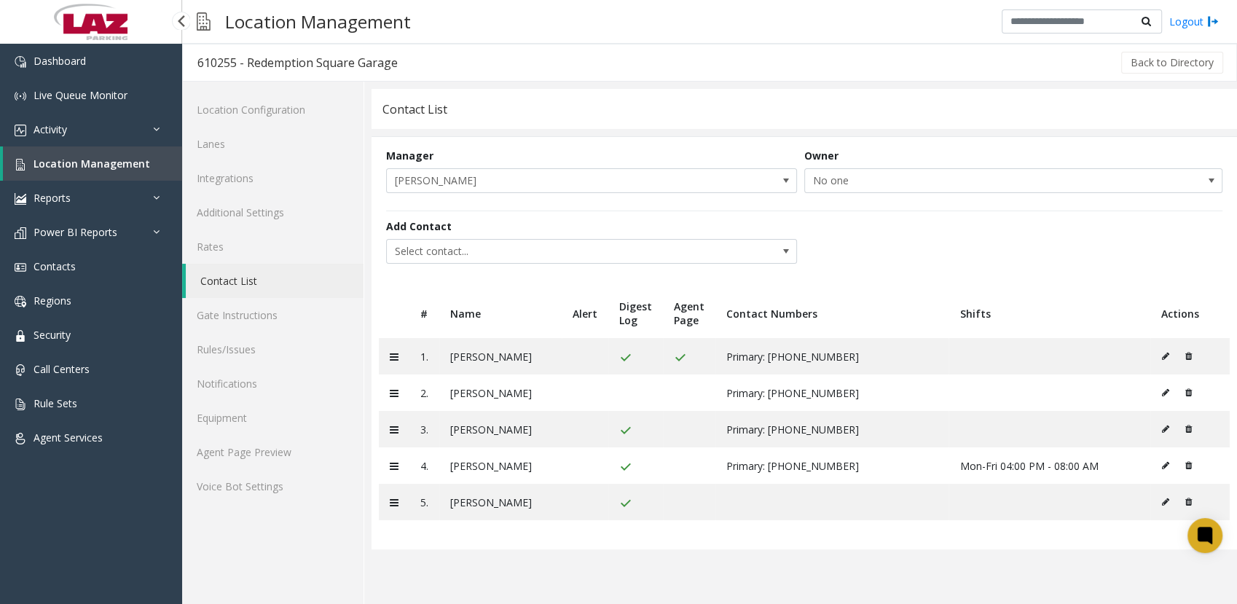
click at [62, 167] on span "Location Management" at bounding box center [92, 164] width 117 height 14
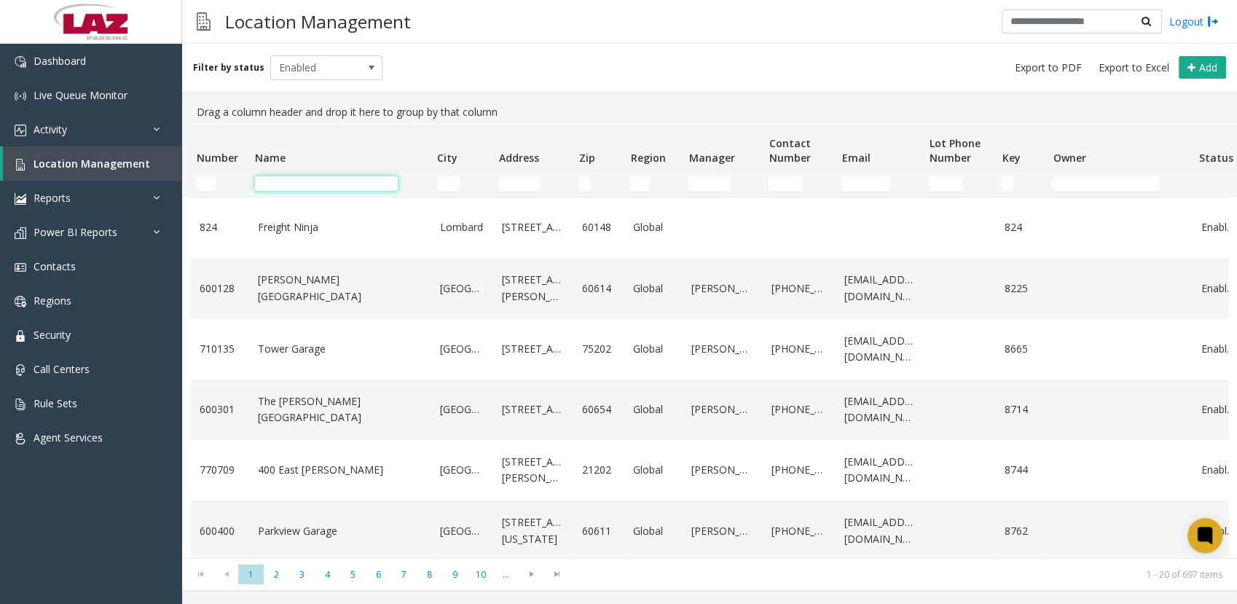
click at [286, 181] on input "Name Filter" at bounding box center [326, 183] width 143 height 15
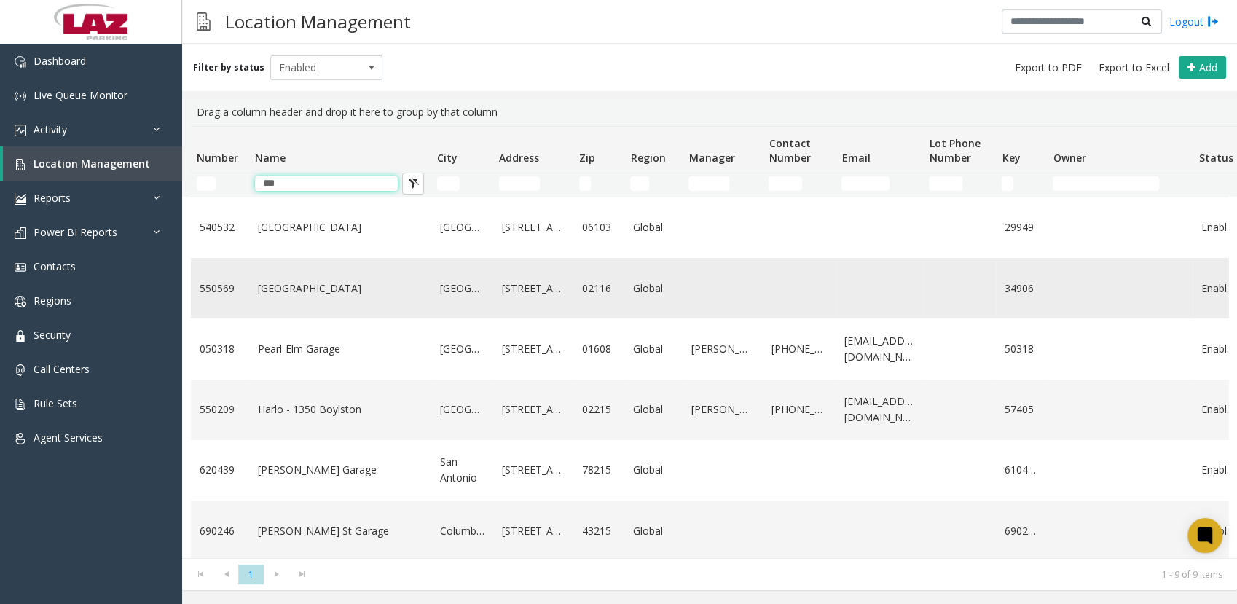
type input "***"
click at [307, 294] on link "[GEOGRAPHIC_DATA]" at bounding box center [340, 289] width 165 height 16
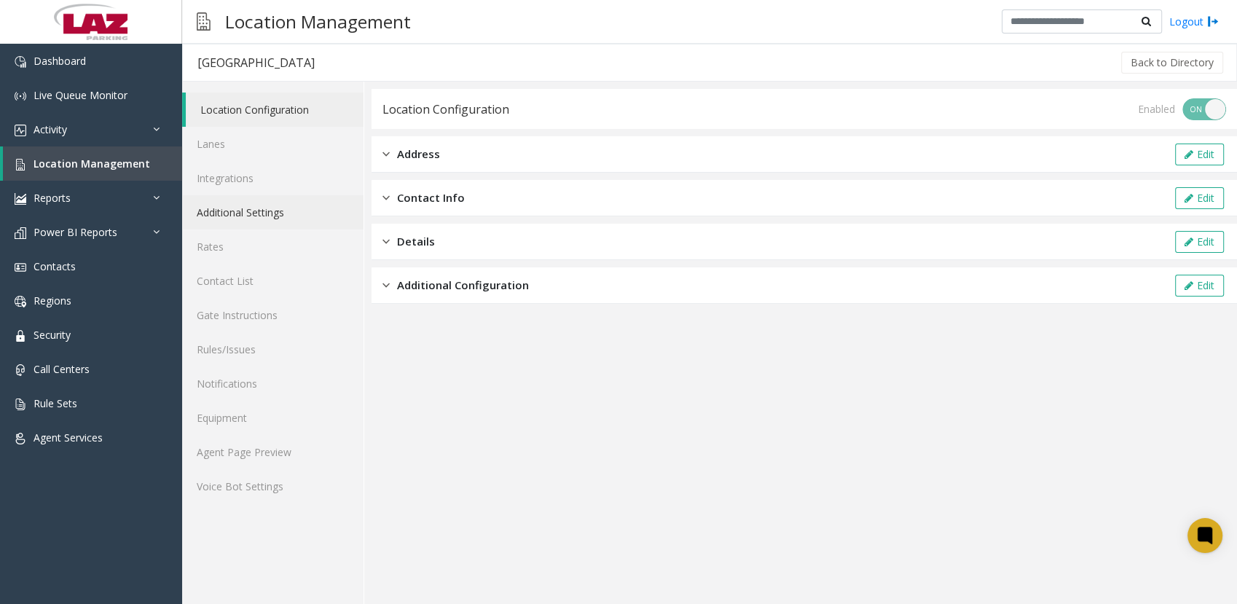
click at [238, 216] on link "Additional Settings" at bounding box center [272, 212] width 181 height 34
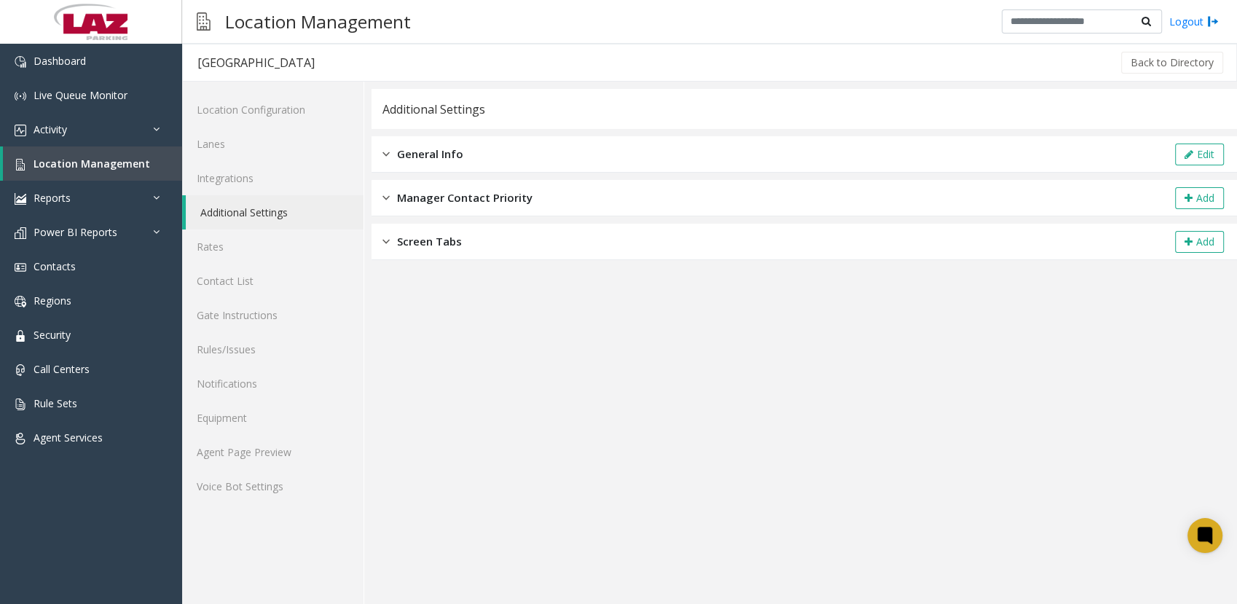
click at [420, 168] on div "General Info Edit" at bounding box center [805, 154] width 866 height 36
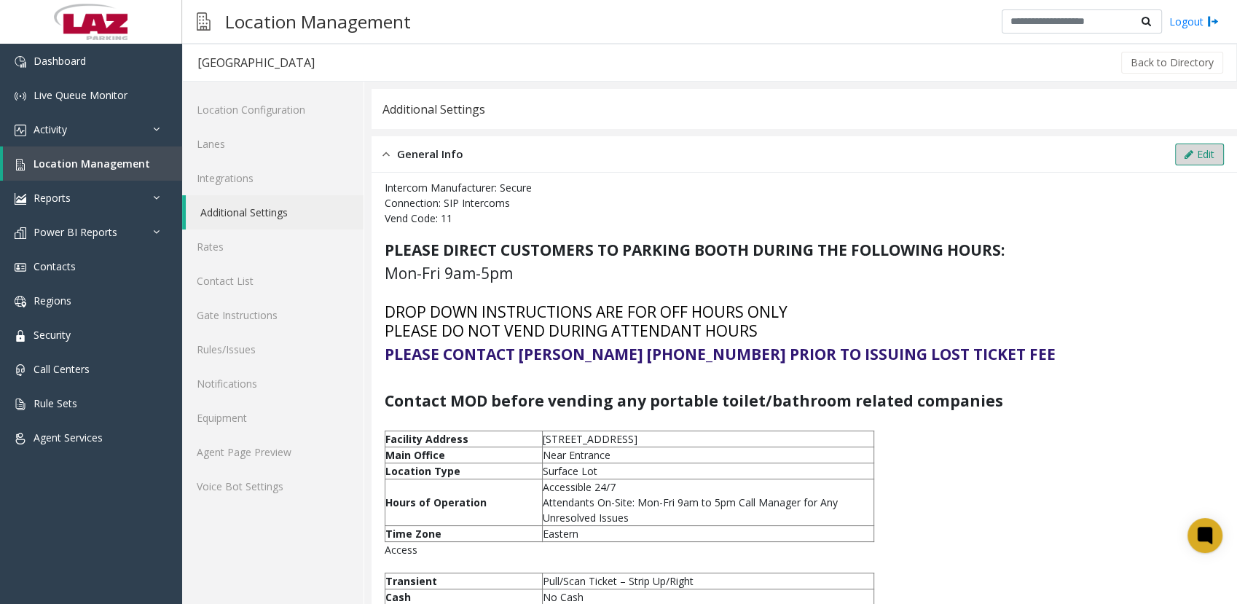
click at [1182, 152] on button "Edit" at bounding box center [1199, 155] width 49 height 22
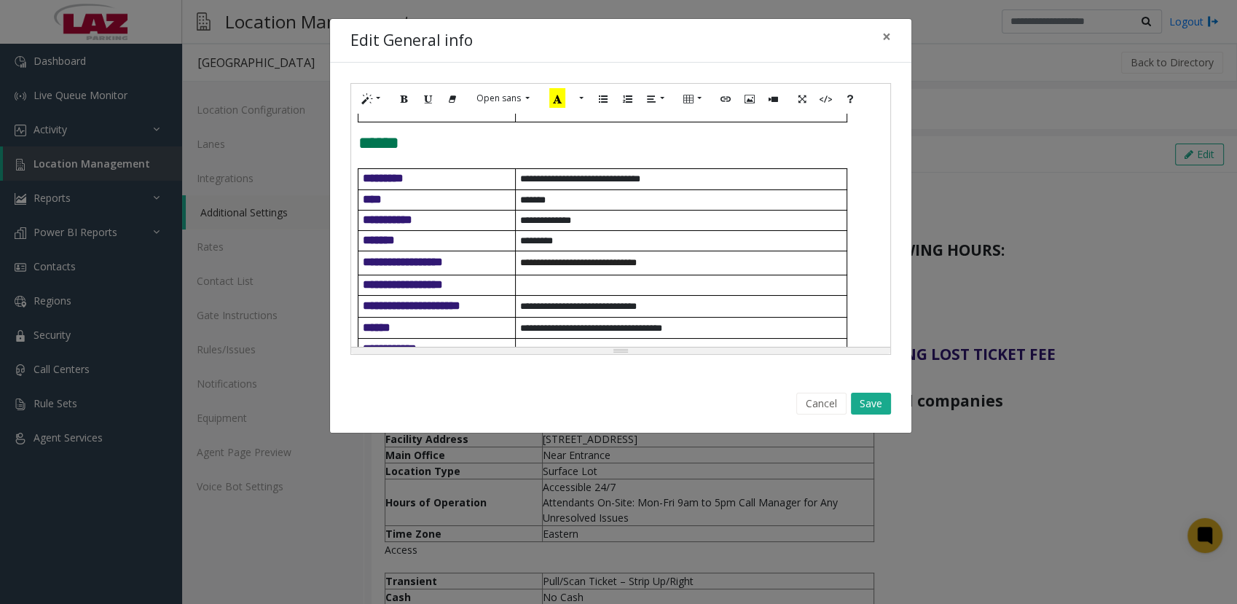
scroll to position [379, 0]
click at [611, 230] on p "**********" at bounding box center [683, 221] width 326 height 15
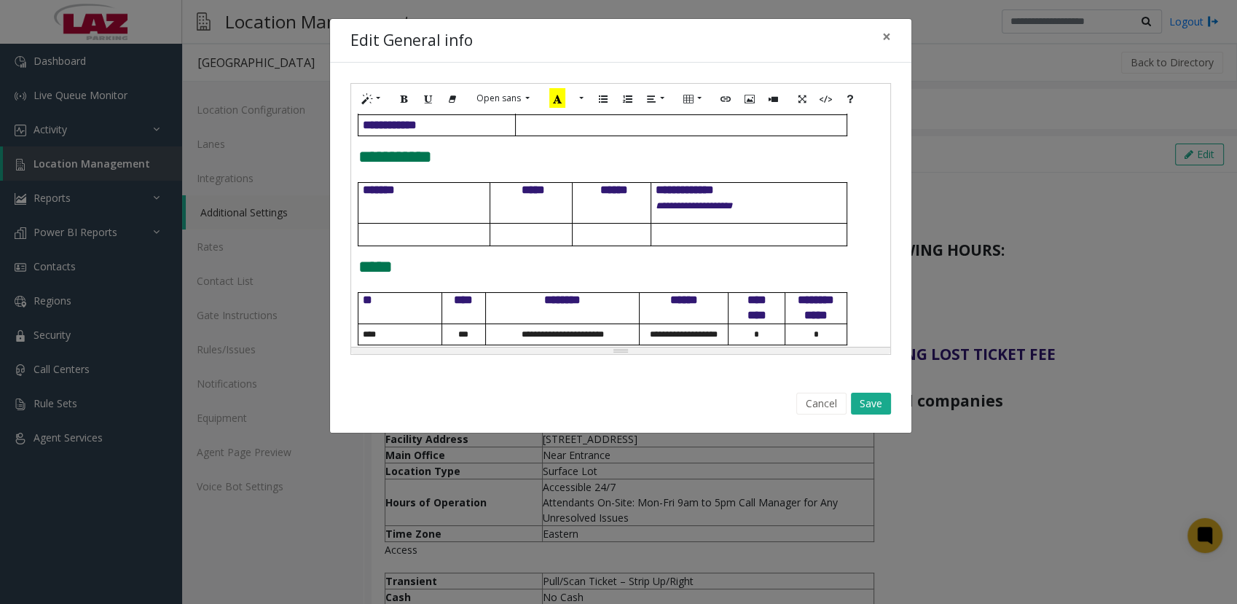
scroll to position [682, 0]
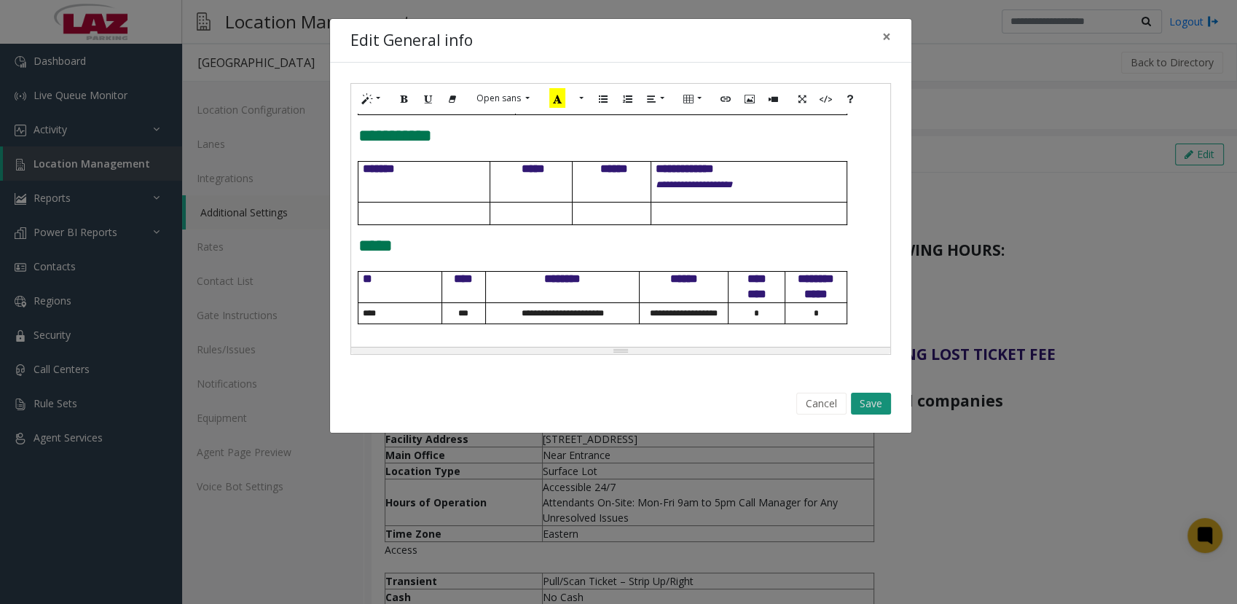
click at [869, 399] on button "Save" at bounding box center [871, 404] width 40 height 22
